Goal: Task Accomplishment & Management: Use online tool/utility

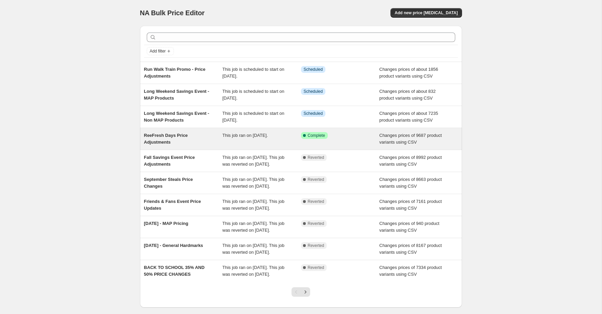
click at [267, 134] on span "This job ran on October 7, 2025." at bounding box center [244, 135] width 45 height 5
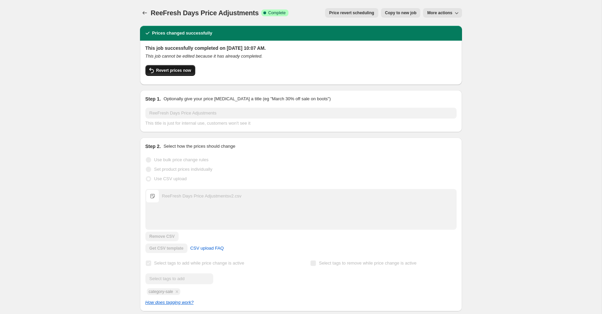
click at [177, 70] on span "Revert prices now" at bounding box center [173, 70] width 35 height 5
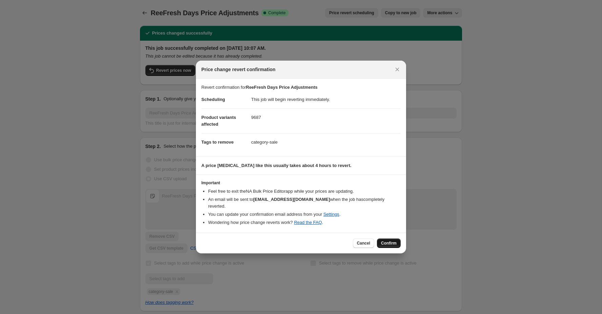
click at [394, 240] on span "Confirm" at bounding box center [389, 242] width 16 height 5
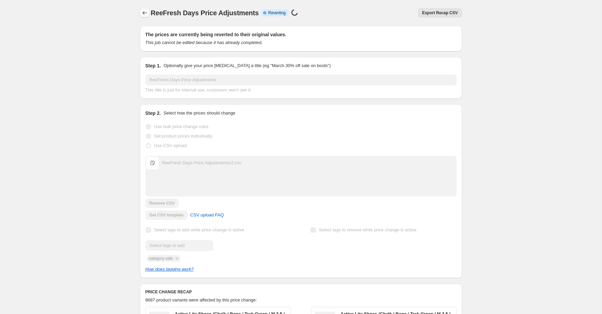
click at [145, 13] on icon "Price change jobs" at bounding box center [144, 12] width 7 height 7
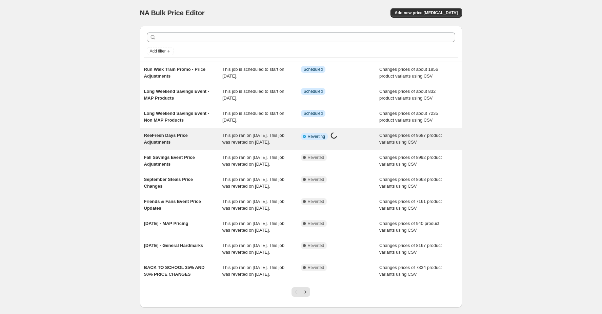
click at [193, 136] on div "ReeFresh Days Price Adjustments" at bounding box center [183, 139] width 79 height 14
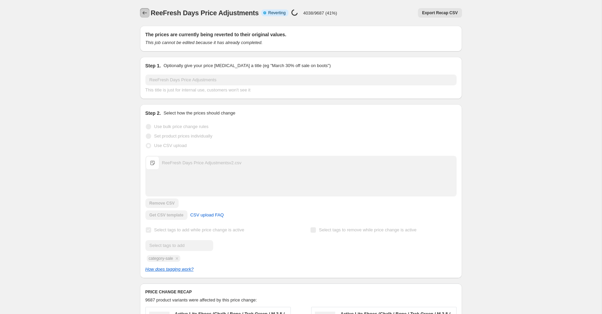
click at [143, 14] on icon "Price change jobs" at bounding box center [144, 12] width 7 height 7
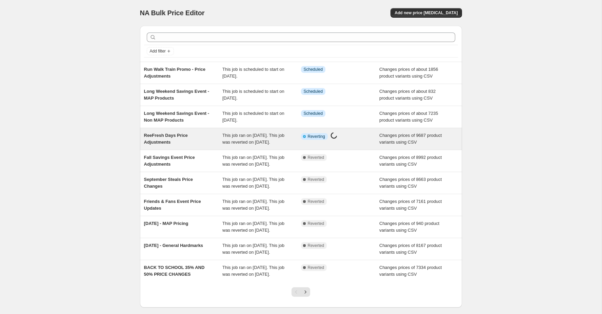
click at [204, 135] on div "ReeFresh Days Price Adjustments" at bounding box center [183, 139] width 79 height 14
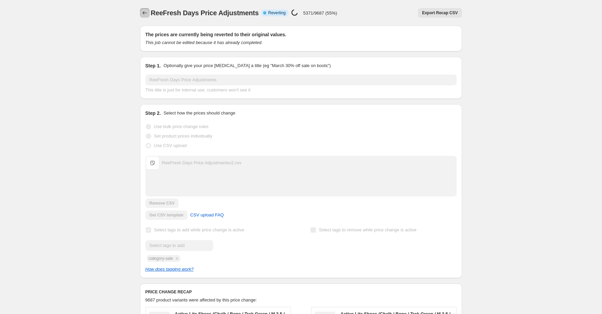
click at [145, 13] on icon "Price change jobs" at bounding box center [144, 12] width 7 height 7
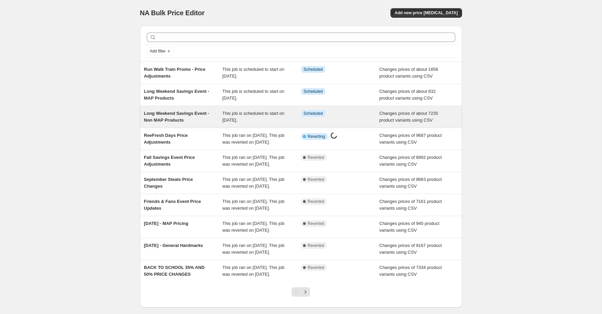
click at [240, 114] on span "This job is scheduled to start on October 9, 2025." at bounding box center [253, 117] width 62 height 12
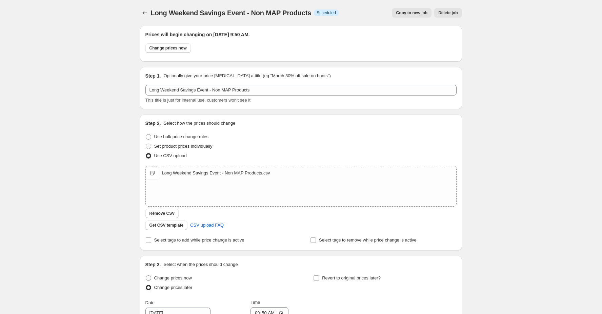
scroll to position [157, 0]
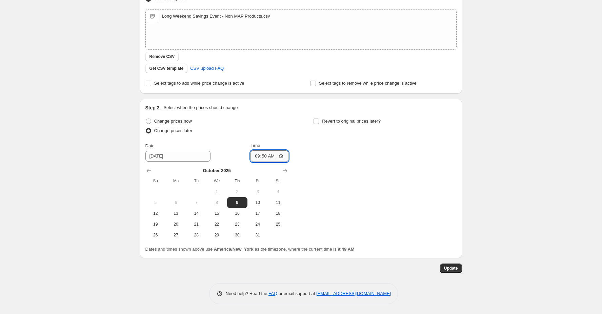
click at [262, 156] on input "09:50" at bounding box center [269, 156] width 38 height 12
type input "09:55"
click at [454, 270] on span "Update" at bounding box center [451, 268] width 14 height 5
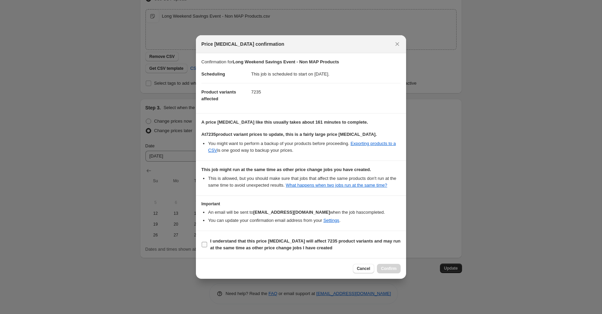
drag, startPoint x: 254, startPoint y: 246, endPoint x: 261, endPoint y: 247, distance: 7.9
click at [254, 246] on b "I understand that this price change job will affect 7235 product variants and m…" at bounding box center [305, 244] width 190 height 12
click at [207, 246] on input "I understand that this price change job will affect 7235 product variants and m…" at bounding box center [204, 244] width 5 height 5
checkbox input "true"
click at [391, 270] on span "Confirm" at bounding box center [389, 268] width 16 height 5
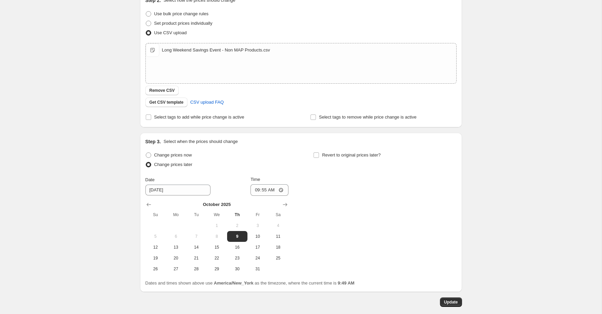
scroll to position [0, 0]
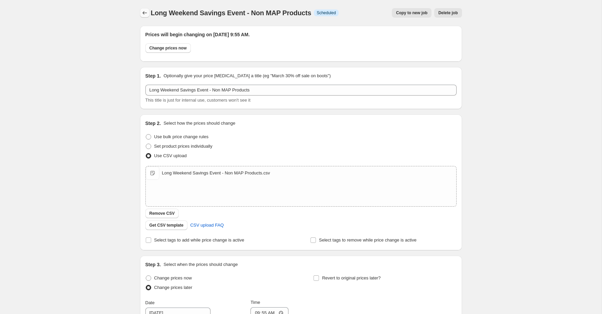
click at [145, 14] on icon "Price change jobs" at bounding box center [144, 12] width 7 height 7
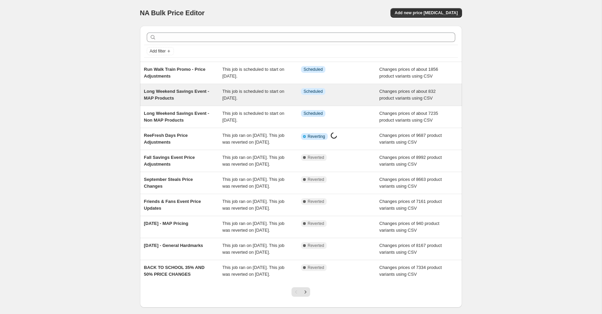
click at [187, 91] on span "Long Weekend Savings Event - MAP Products" at bounding box center [176, 95] width 65 height 12
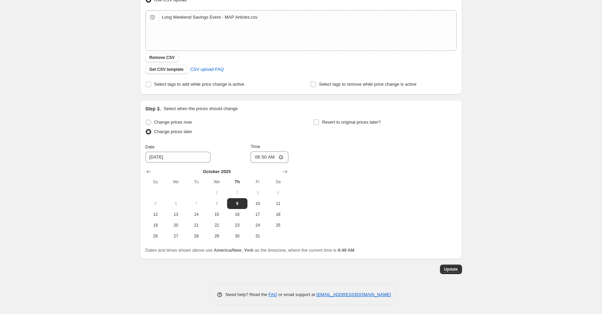
scroll to position [157, 0]
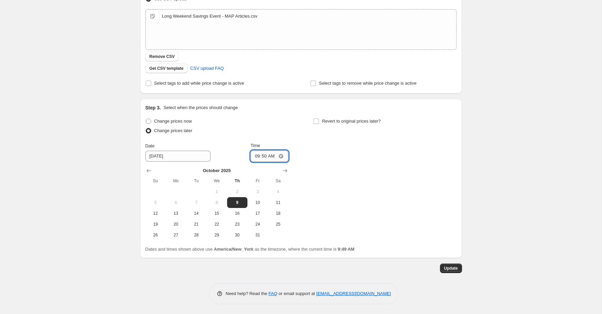
click at [265, 158] on input "09:50" at bounding box center [269, 156] width 38 height 12
type input "09:55"
click at [454, 267] on span "Update" at bounding box center [451, 268] width 14 height 5
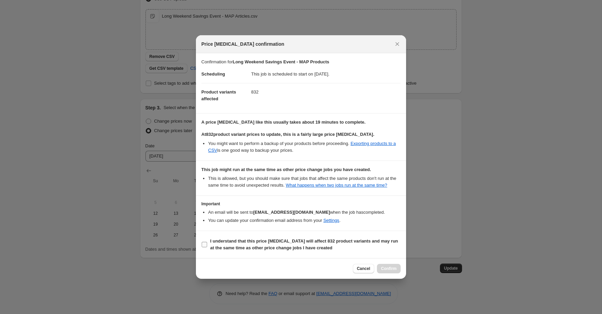
click at [249, 241] on b "I understand that this price change job will affect 832 product variants and ma…" at bounding box center [304, 244] width 188 height 12
click at [207, 242] on input "I understand that this price change job will affect 832 product variants and ma…" at bounding box center [204, 244] width 5 height 5
checkbox input "true"
click at [381, 270] on span "Confirm" at bounding box center [389, 268] width 16 height 5
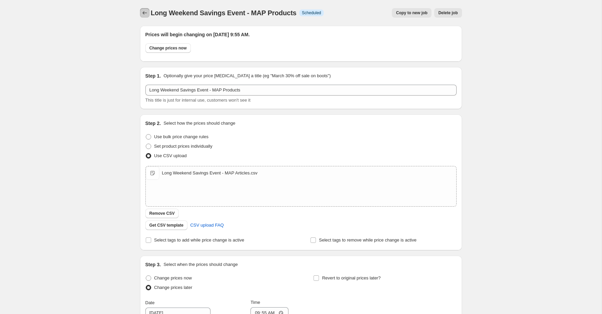
click at [146, 12] on icon "Price change jobs" at bounding box center [144, 12] width 7 height 7
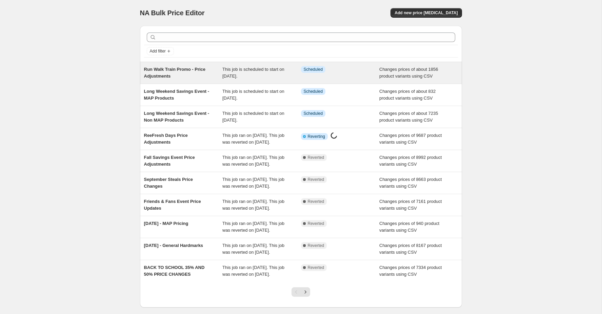
click at [177, 67] on span "Run Walk Train Promo - Price Adjustments" at bounding box center [175, 73] width 62 height 12
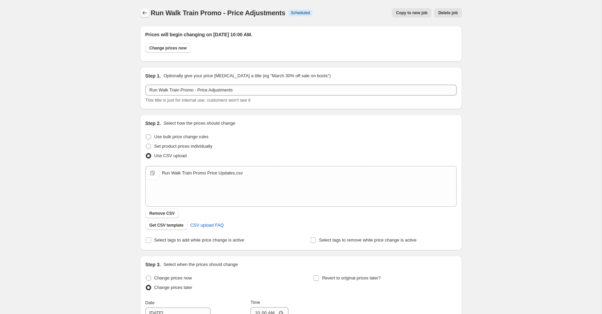
click at [143, 12] on icon "Price change jobs" at bounding box center [144, 12] width 4 height 3
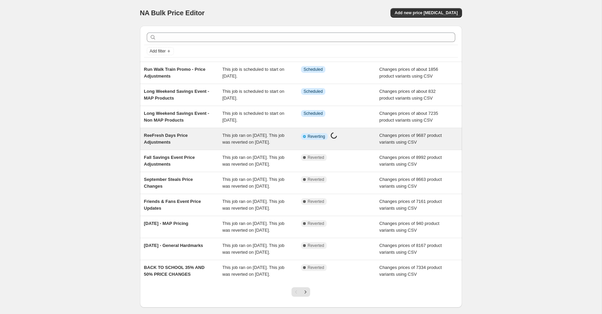
click at [166, 137] on span "ReeFresh Days Price Adjustments" at bounding box center [166, 139] width 44 height 12
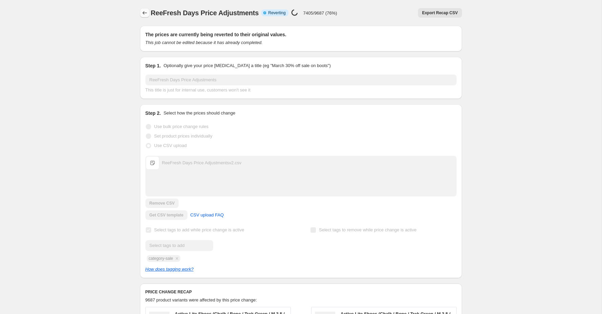
click at [146, 12] on icon "Price change jobs" at bounding box center [144, 12] width 7 height 7
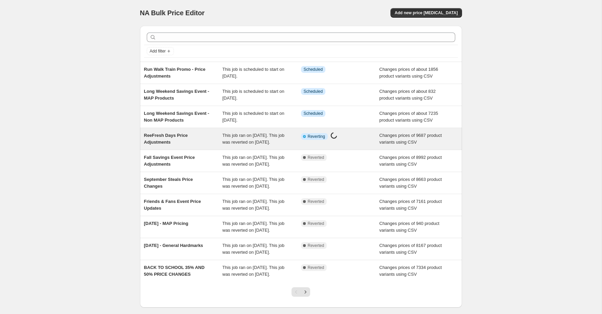
click at [171, 133] on span "ReeFresh Days Price Adjustments" at bounding box center [166, 139] width 44 height 12
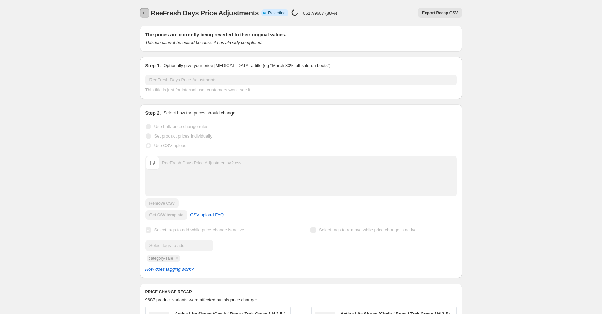
click at [144, 15] on icon "Price change jobs" at bounding box center [144, 12] width 7 height 7
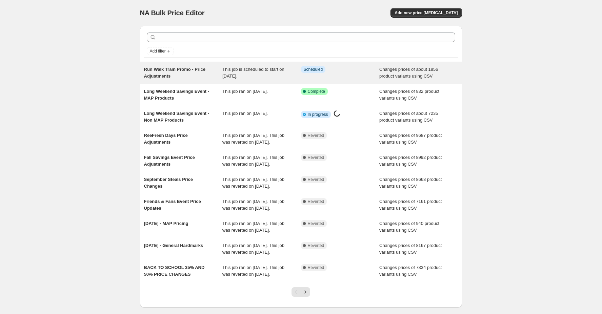
click at [171, 71] on span "Run Walk Train Promo - Price Adjustments" at bounding box center [175, 73] width 62 height 12
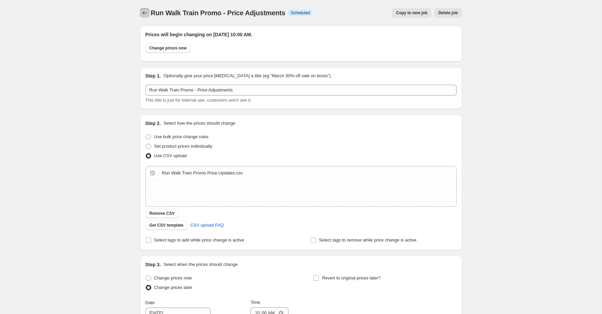
click at [146, 12] on icon "Price change jobs" at bounding box center [144, 12] width 7 height 7
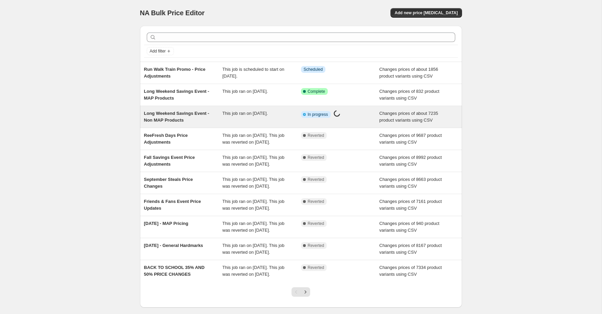
click at [198, 115] on div "Long Weekend Savings Event - Non MAP Products" at bounding box center [183, 117] width 79 height 14
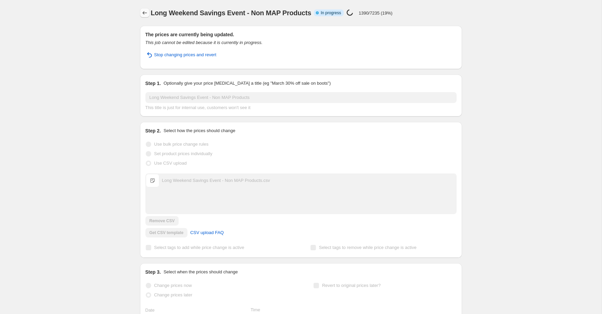
click at [142, 13] on icon "Price change jobs" at bounding box center [144, 12] width 7 height 7
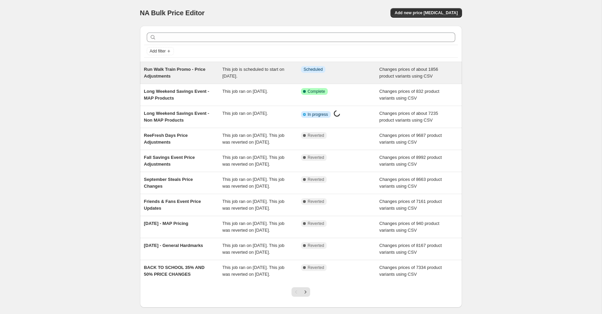
click at [168, 62] on div "Run Walk Train Promo - Price Adjustments This job is scheduled to start on Octo…" at bounding box center [301, 73] width 322 height 22
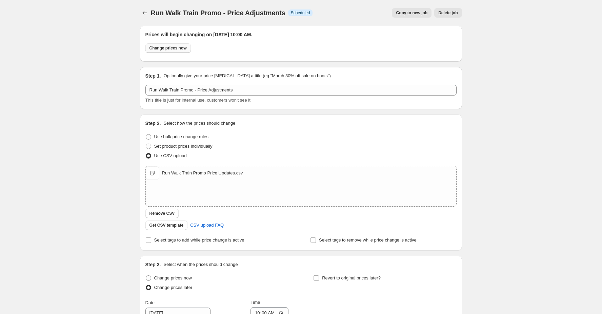
click at [169, 48] on span "Change prices now" at bounding box center [167, 47] width 37 height 5
radio input "true"
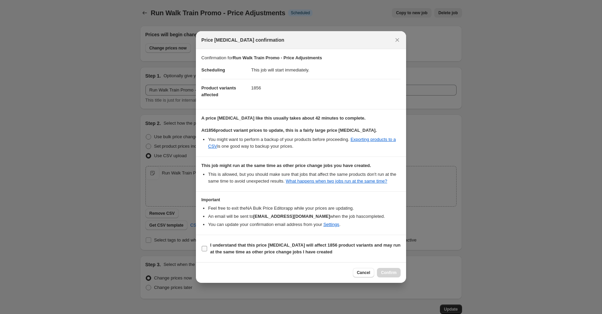
click at [237, 249] on b "I understand that this price change job will affect 1856 product variants and m…" at bounding box center [305, 249] width 190 height 12
click at [207, 249] on input "I understand that this price change job will affect 1856 product variants and m…" at bounding box center [204, 248] width 5 height 5
checkbox input "true"
click at [383, 272] on button "Confirm" at bounding box center [389, 272] width 24 height 9
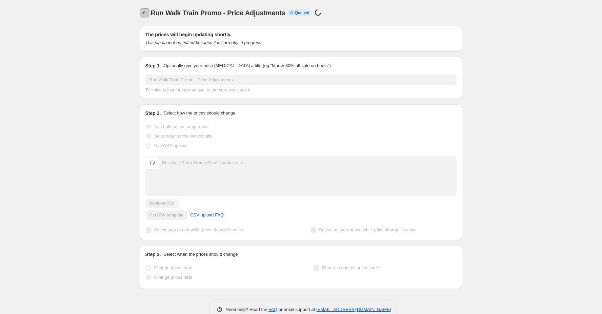
click at [144, 12] on icon "Price change jobs" at bounding box center [144, 12] width 7 height 7
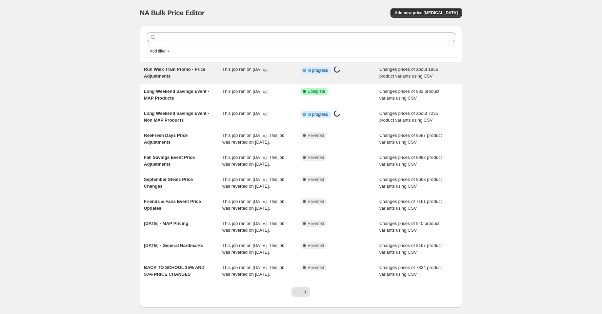
click at [181, 82] on div "Run Walk Train Promo - Price Adjustments This job ran on October 9, 2025. Info …" at bounding box center [301, 73] width 322 height 22
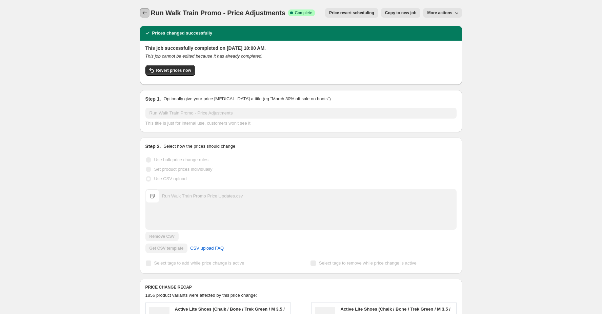
click at [144, 10] on icon "Price change jobs" at bounding box center [144, 12] width 7 height 7
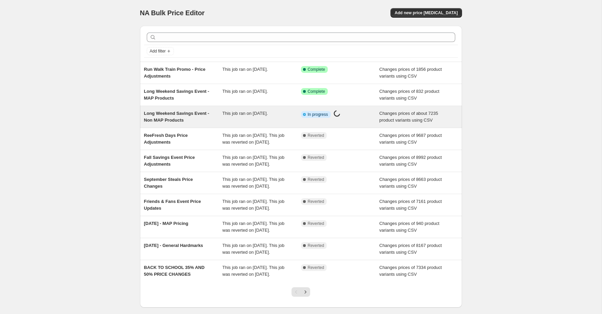
click at [174, 115] on div "Long Weekend Savings Event - Non MAP Products" at bounding box center [183, 117] width 79 height 14
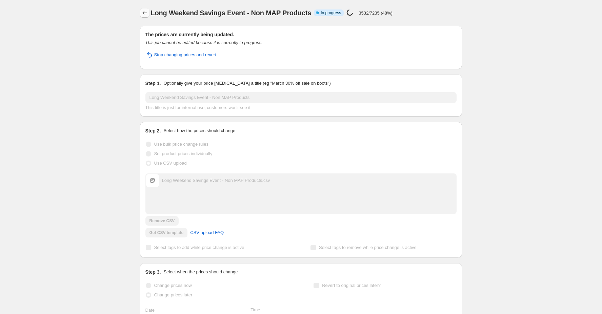
click at [144, 12] on icon "Price change jobs" at bounding box center [144, 12] width 4 height 3
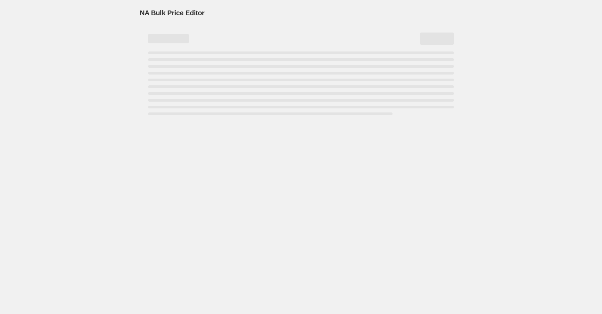
click at [207, 261] on div "NA Bulk Price Editor. This page is ready NA Bulk Price Editor" at bounding box center [300, 157] width 601 height 314
